Goal: Information Seeking & Learning: Learn about a topic

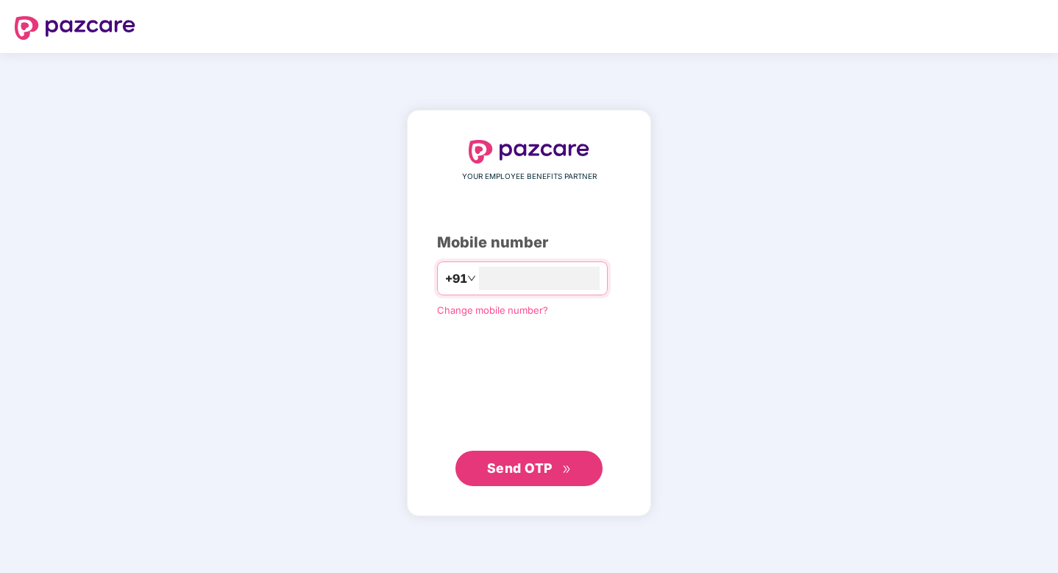
type input "**********"
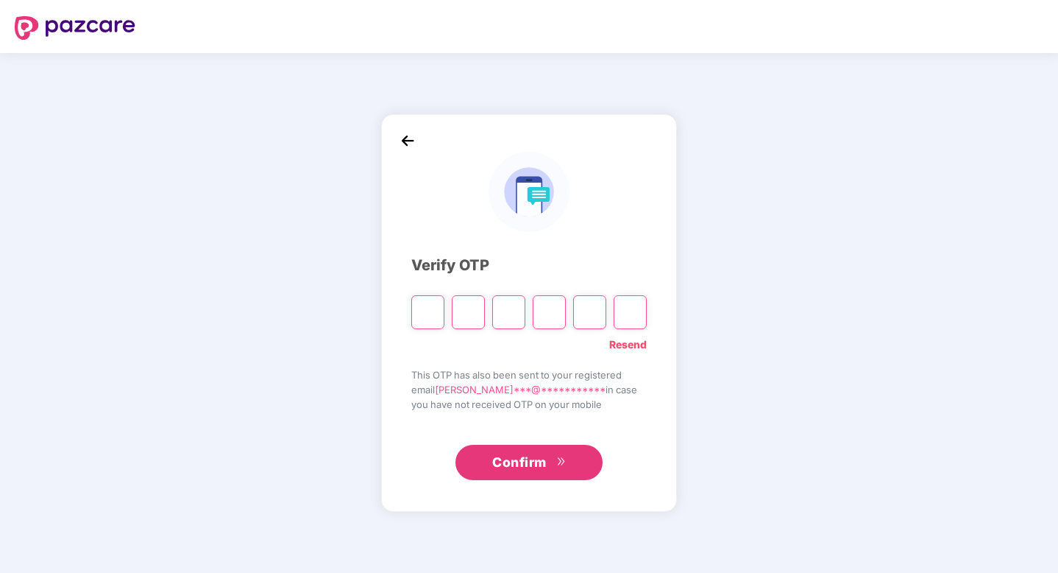
type input "*"
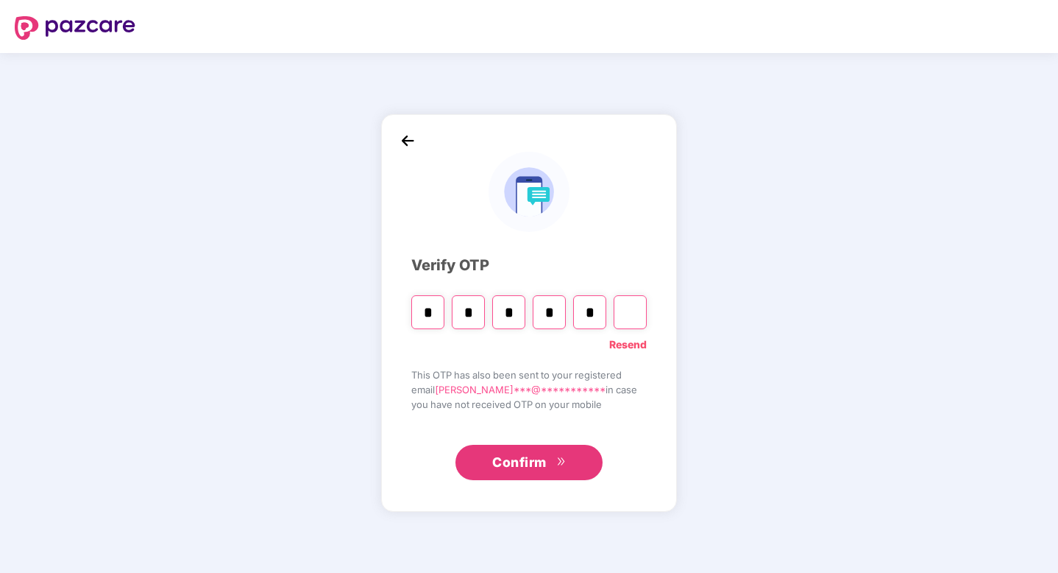
type input "*"
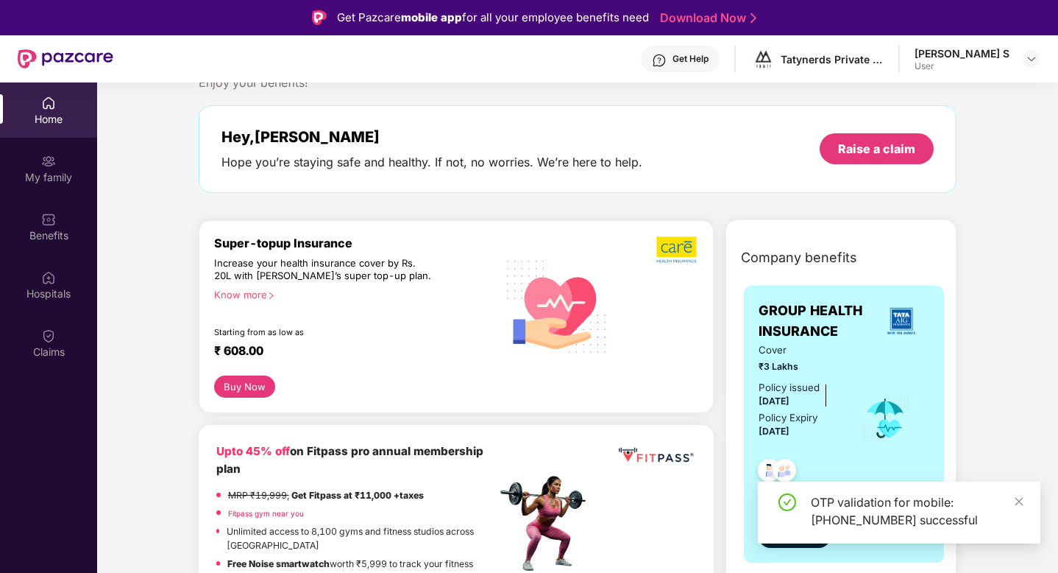
scroll to position [65, 0]
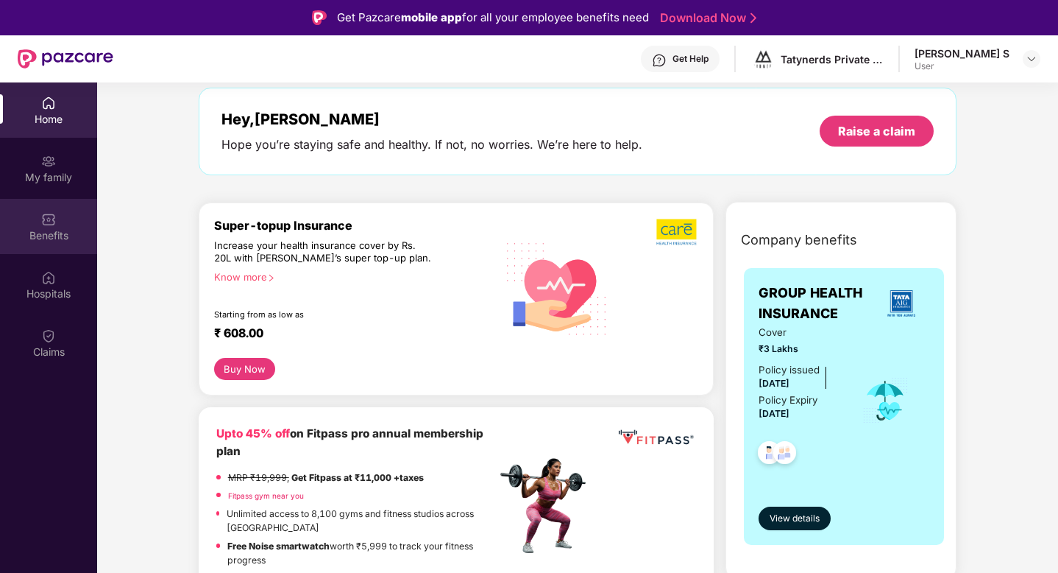
click at [60, 234] on div "Benefits" at bounding box center [48, 235] width 97 height 15
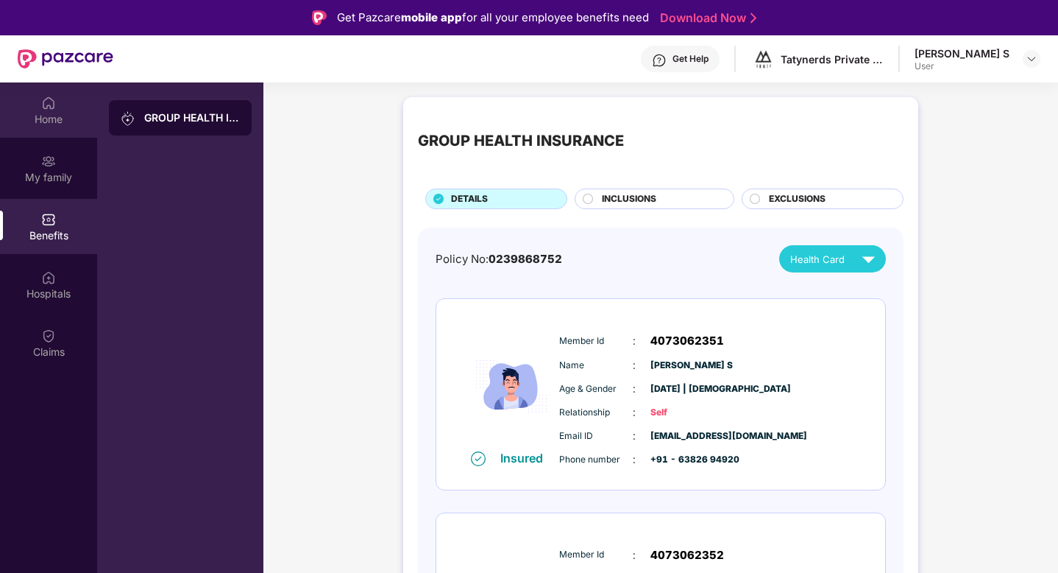
click at [68, 116] on div "Home" at bounding box center [48, 119] width 97 height 15
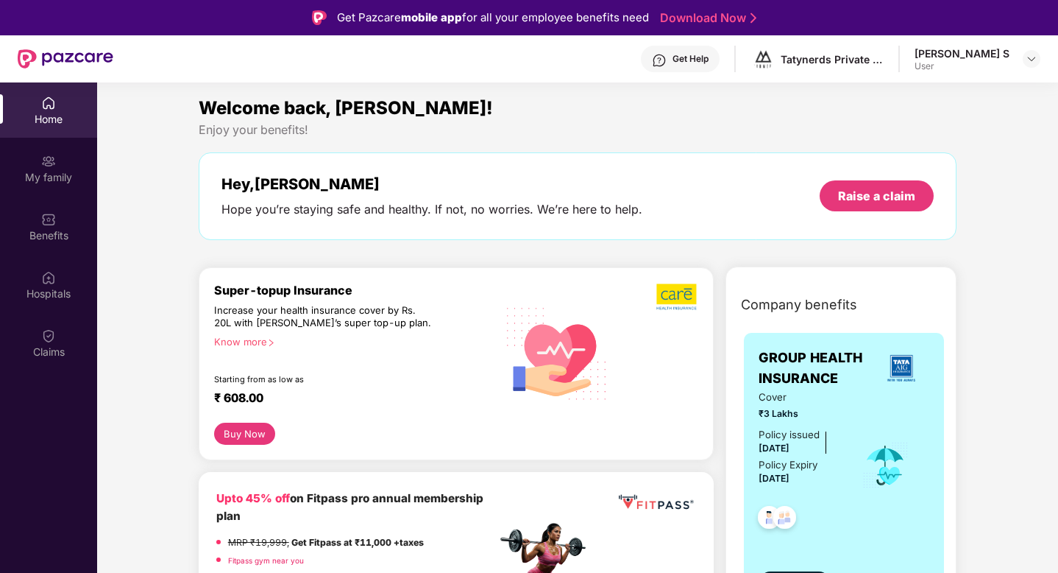
click at [52, 109] on img at bounding box center [48, 103] width 15 height 15
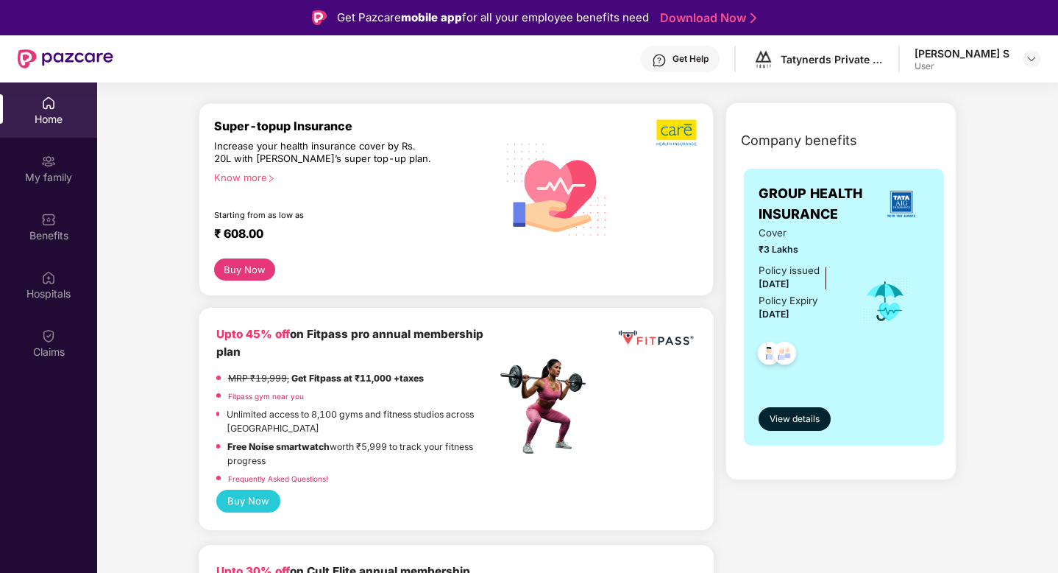
scroll to position [184, 0]
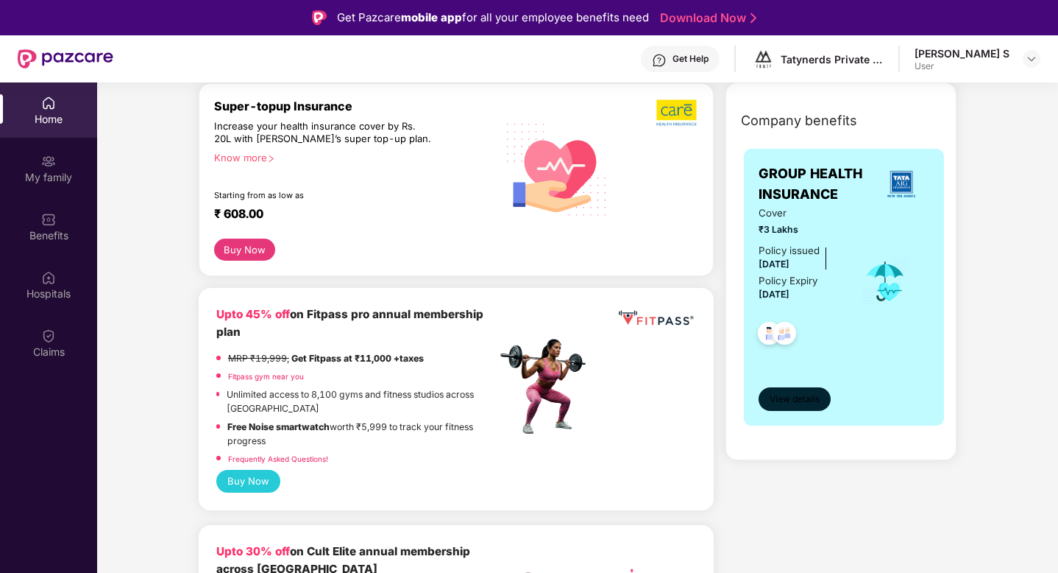
click at [791, 387] on button "View details" at bounding box center [795, 399] width 72 height 24
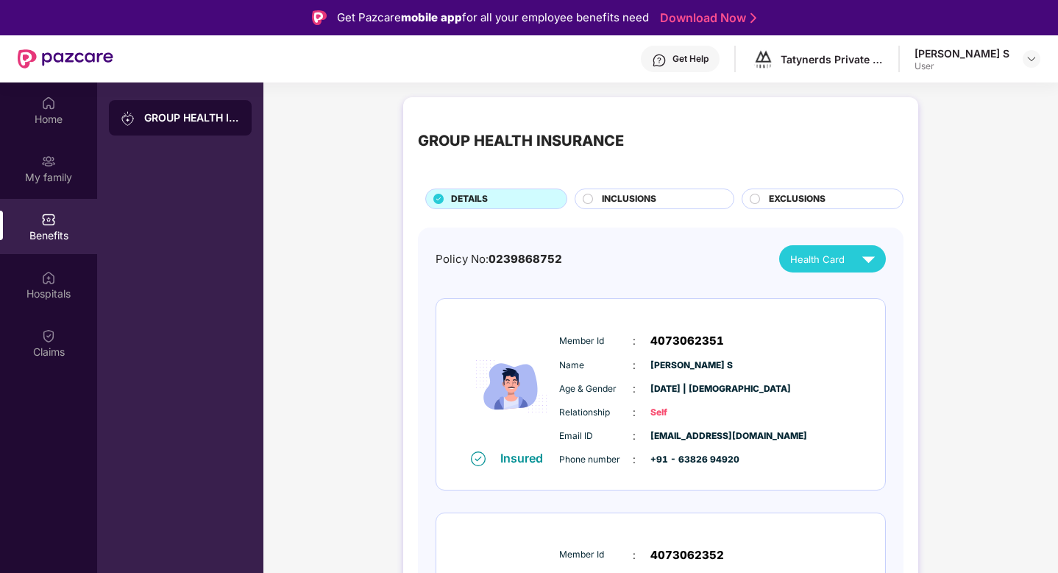
click at [48, 222] on img at bounding box center [48, 219] width 15 height 15
click at [600, 202] on div "INCLUSIONS" at bounding box center [661, 200] width 132 height 16
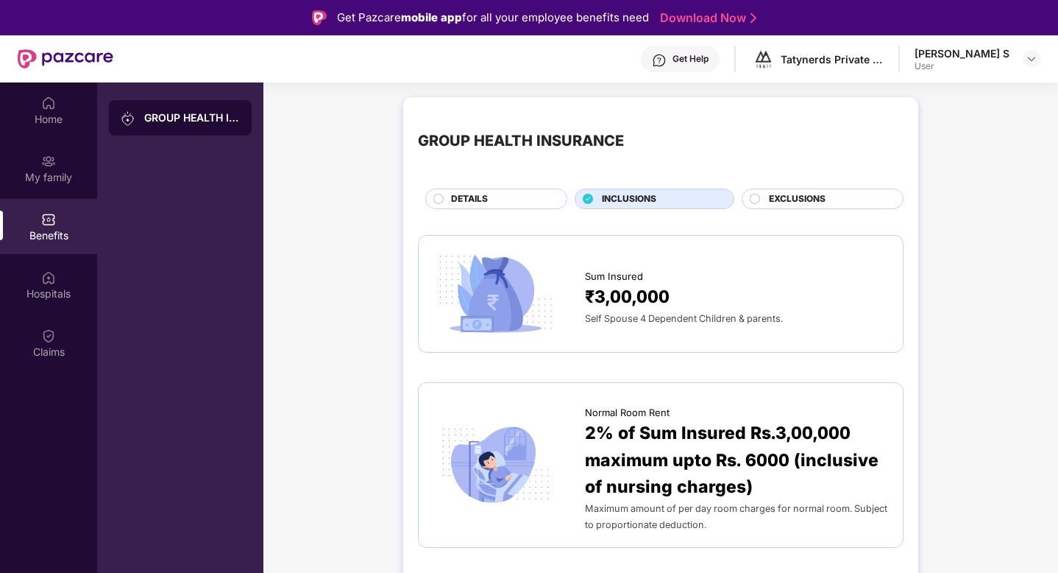
click at [780, 200] on span "EXCLUSIONS" at bounding box center [797, 199] width 57 height 14
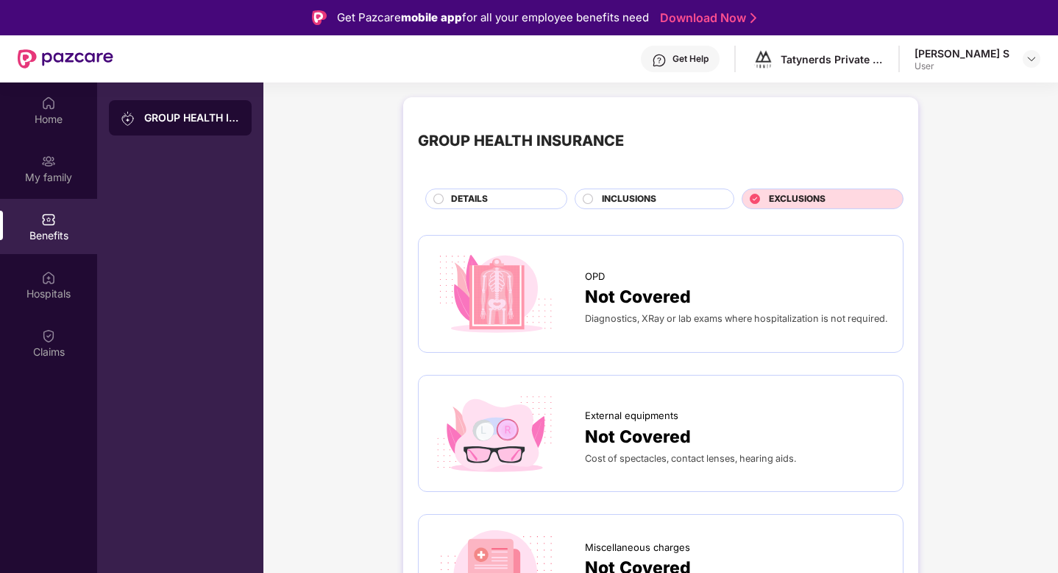
click at [699, 202] on div "INCLUSIONS" at bounding box center [661, 200] width 132 height 16
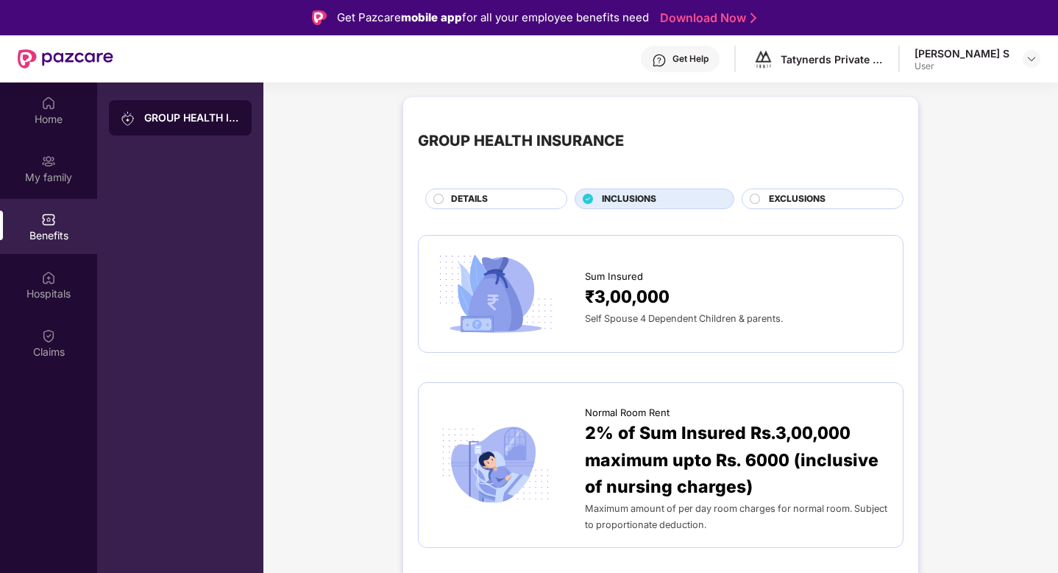
click at [796, 193] on span "EXCLUSIONS" at bounding box center [797, 199] width 57 height 14
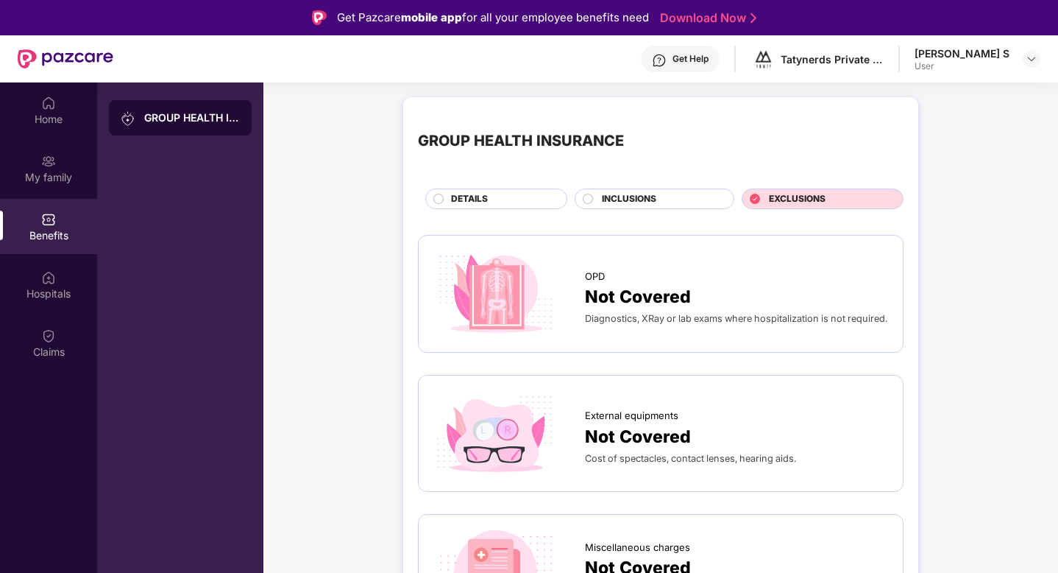
click at [678, 198] on div "INCLUSIONS" at bounding box center [661, 200] width 132 height 16
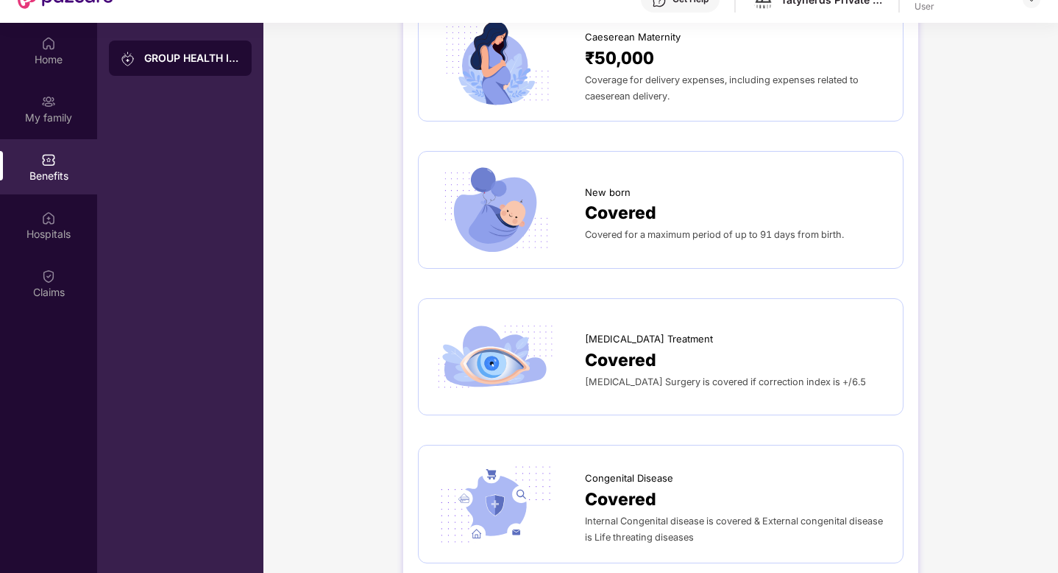
scroll to position [82, 0]
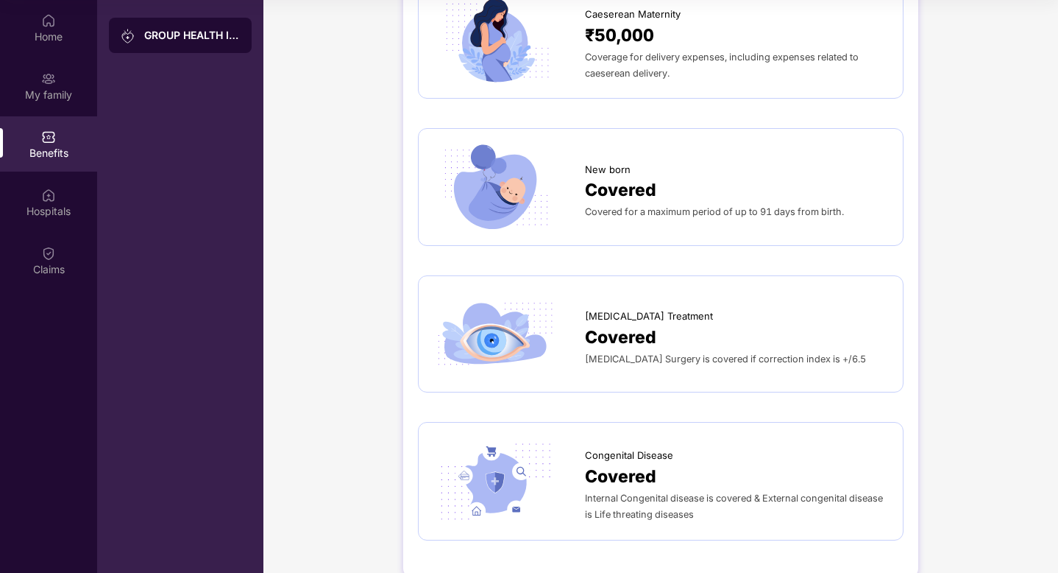
click at [706, 324] on div "Covered" at bounding box center [736, 337] width 303 height 26
click at [687, 324] on div "Covered" at bounding box center [736, 337] width 303 height 26
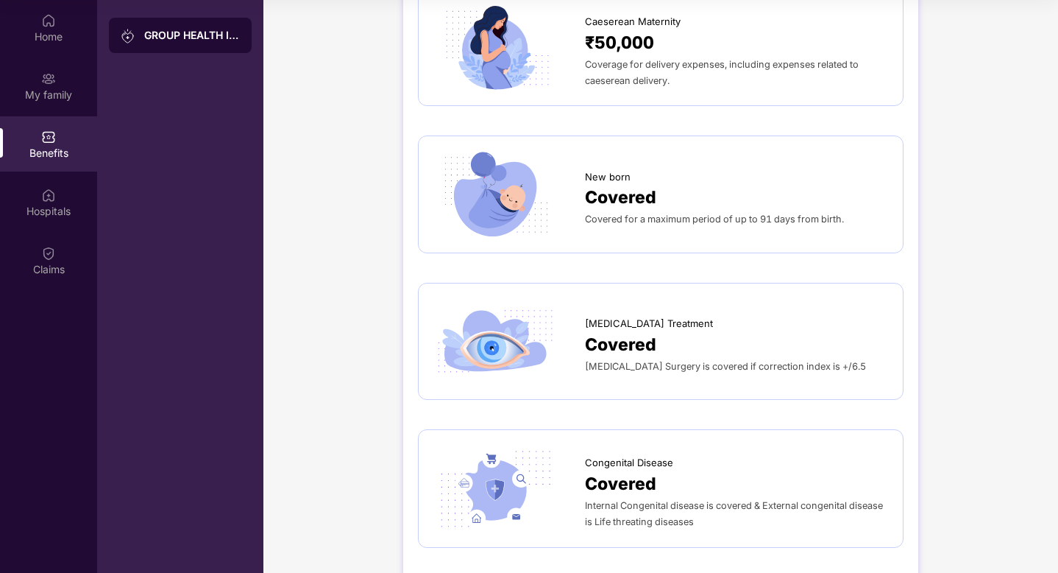
click at [634, 316] on span "[MEDICAL_DATA] Treatment" at bounding box center [649, 323] width 128 height 15
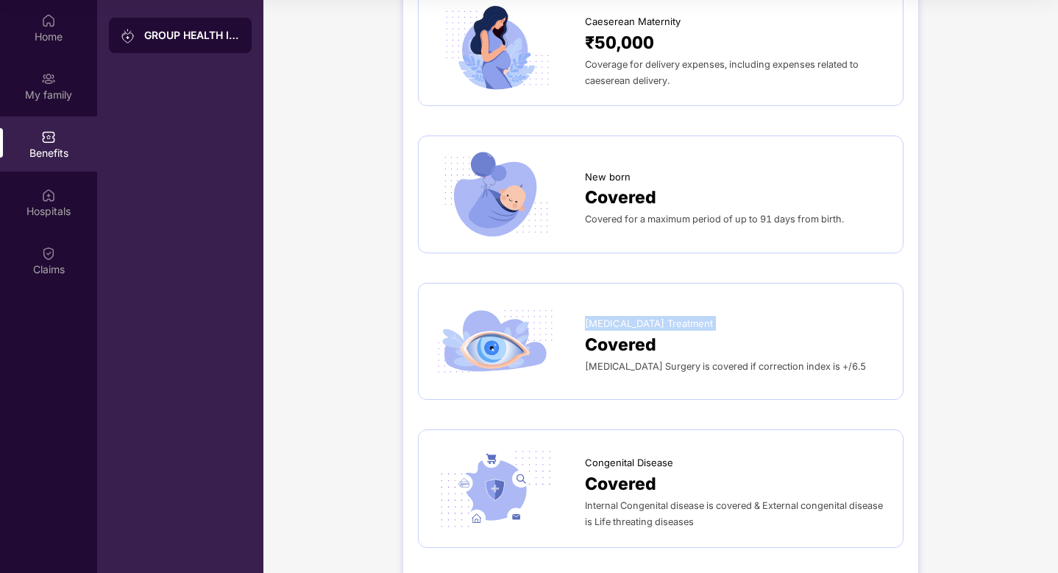
click at [701, 331] on div "Covered" at bounding box center [736, 344] width 303 height 26
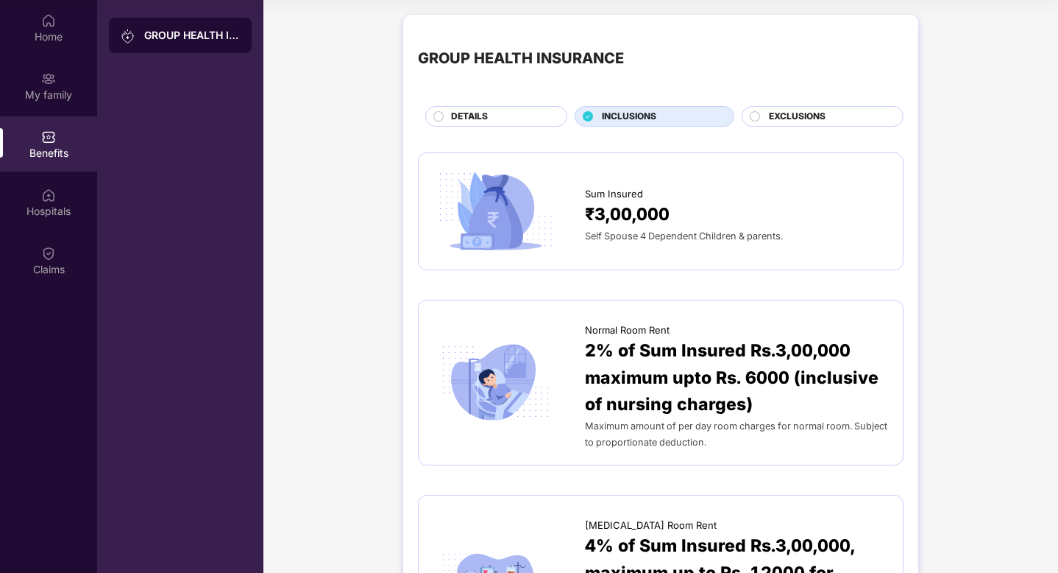
scroll to position [0, 0]
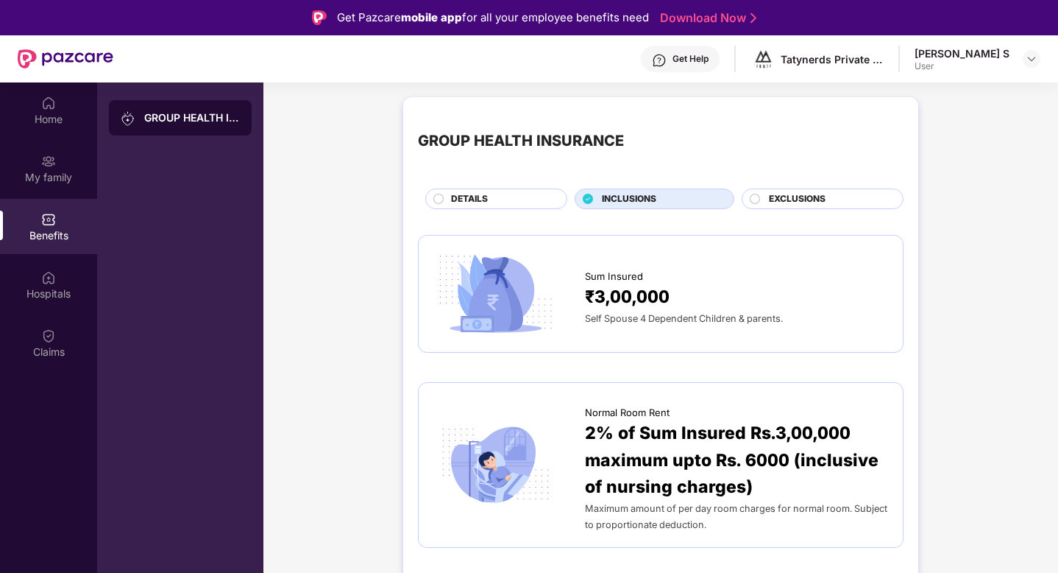
click at [810, 200] on span "EXCLUSIONS" at bounding box center [797, 199] width 57 height 14
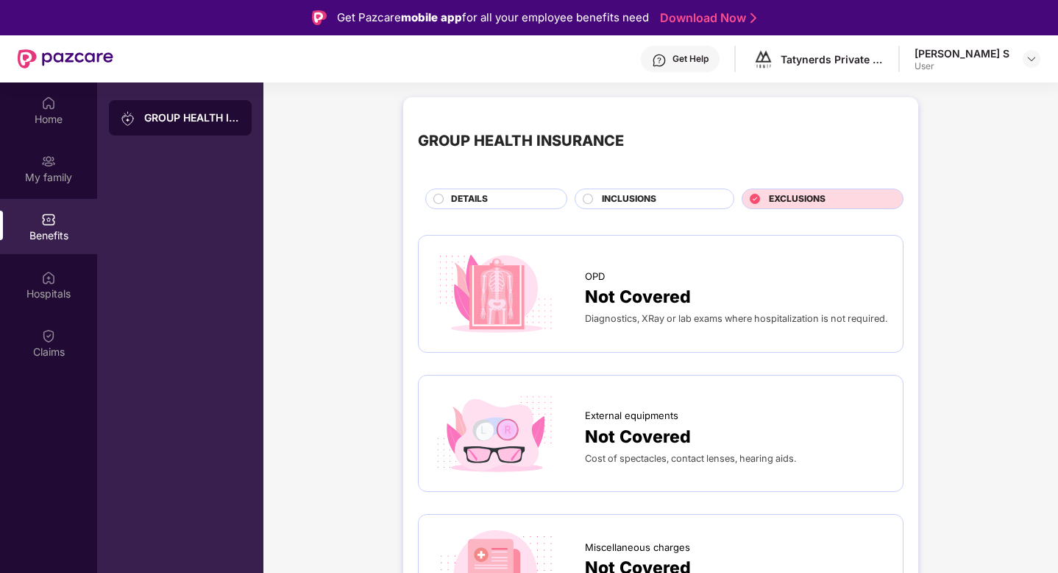
click at [686, 196] on div "INCLUSIONS" at bounding box center [661, 200] width 132 height 16
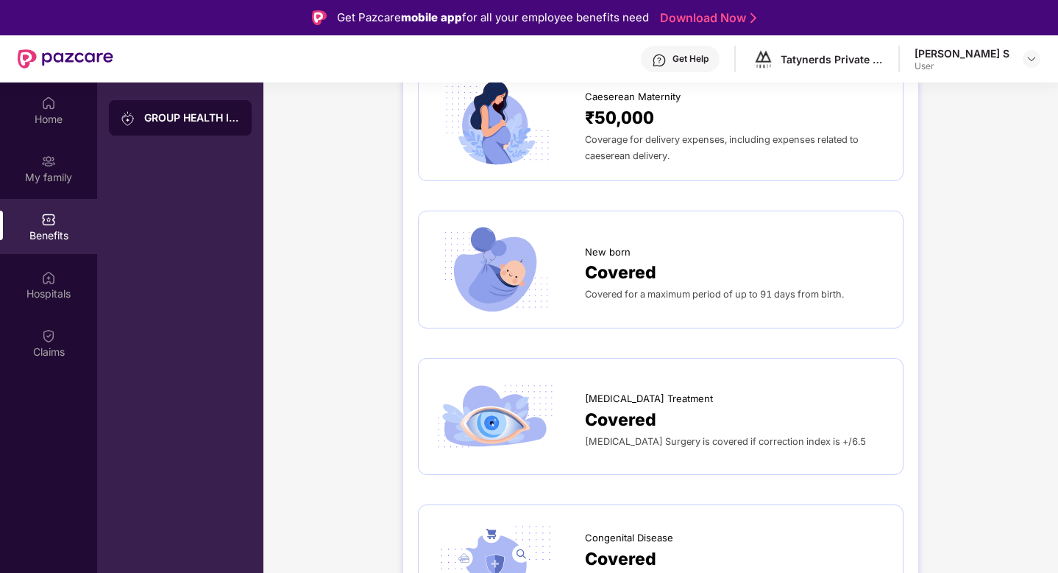
scroll to position [82, 0]
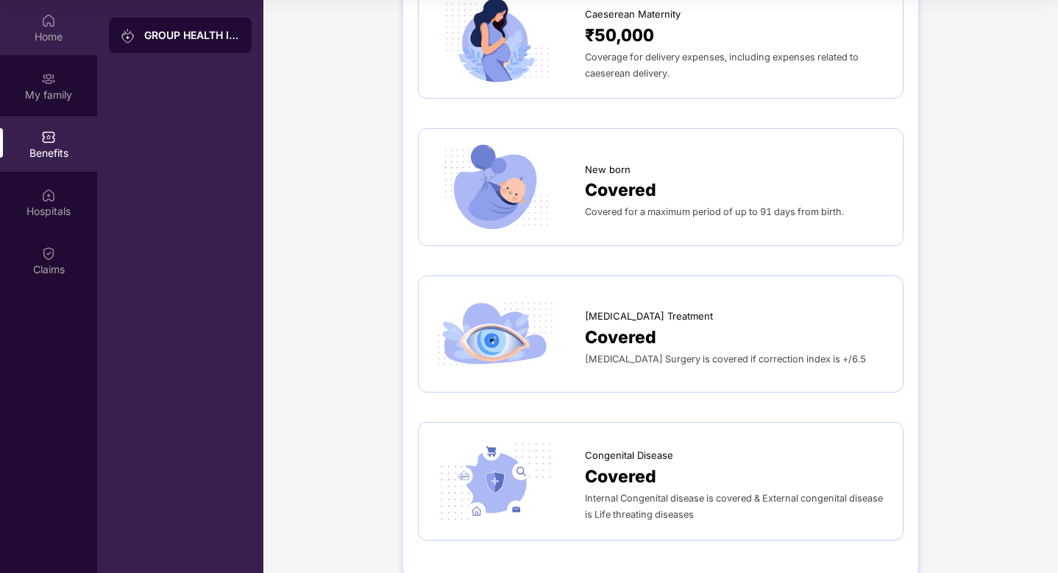
click at [43, 18] on img at bounding box center [48, 20] width 15 height 15
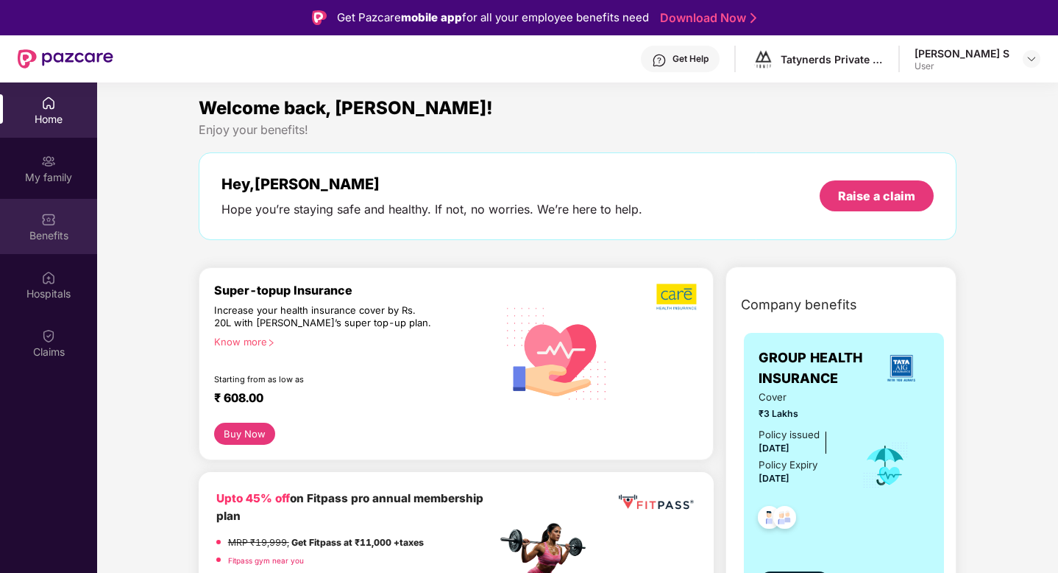
click at [51, 226] on div "Benefits" at bounding box center [48, 226] width 97 height 55
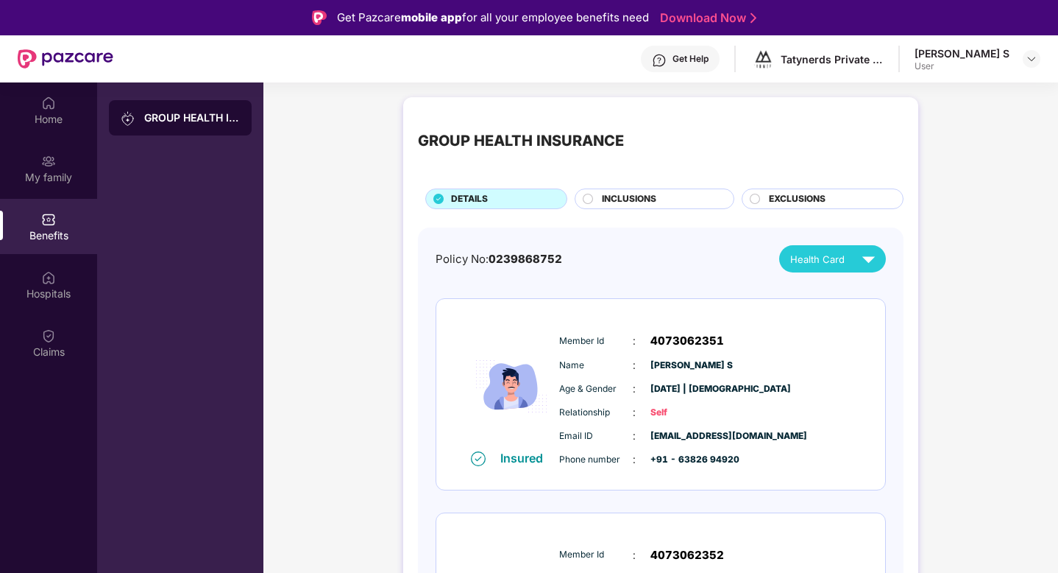
click at [1019, 68] on div "[PERSON_NAME] S User" at bounding box center [978, 59] width 126 height 26
click at [48, 285] on div "Hospitals" at bounding box center [48, 284] width 97 height 55
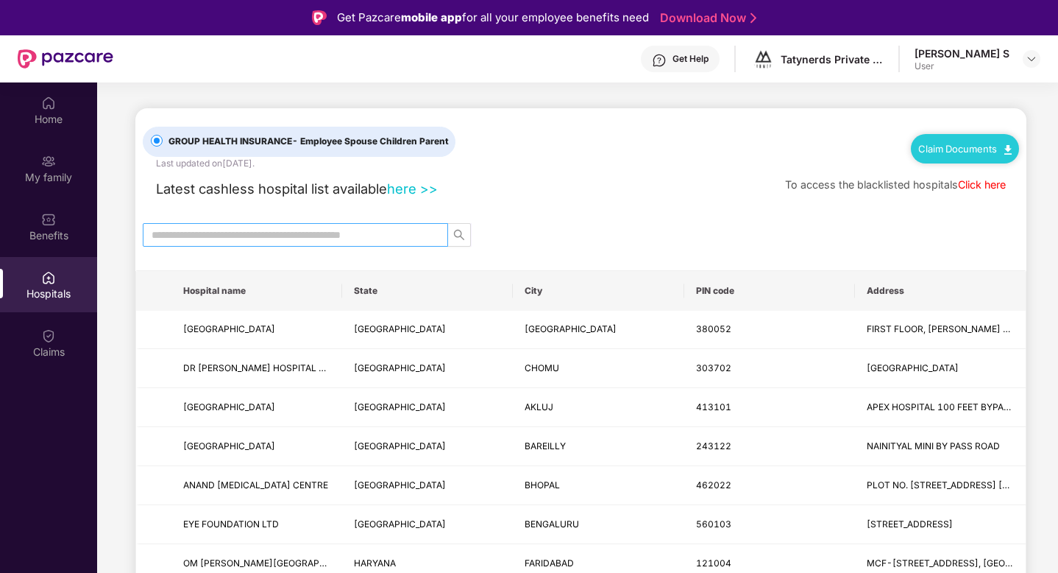
click at [295, 238] on input "text" at bounding box center [290, 235] width 276 height 16
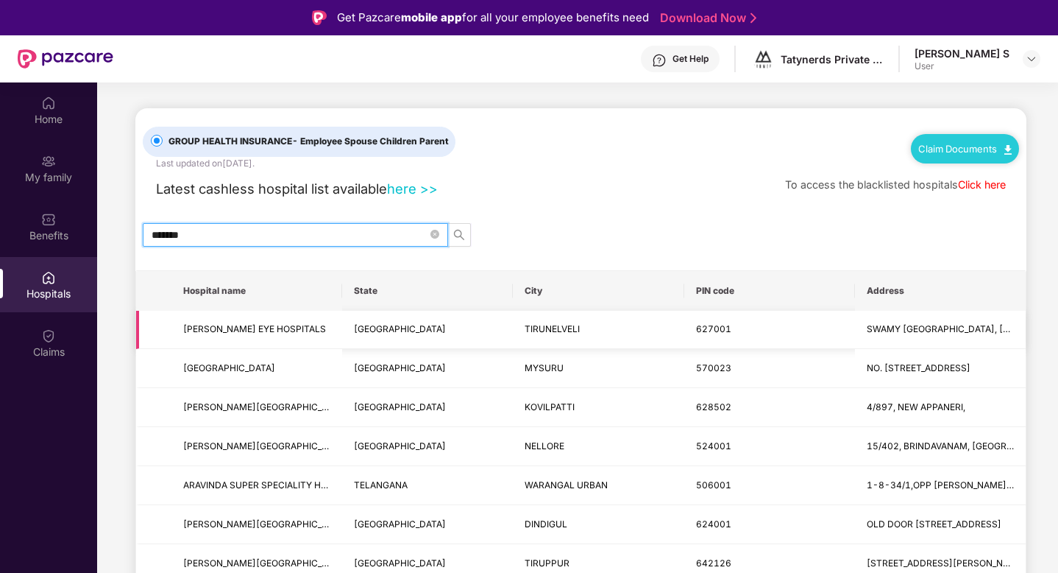
type input "*******"
click at [275, 333] on span "[PERSON_NAME] EYE HOSPITALS" at bounding box center [254, 328] width 143 height 11
